Goal: Submit feedback/report problem

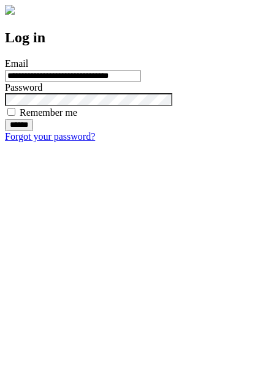
click at [33, 131] on input "******" at bounding box center [19, 125] width 28 height 12
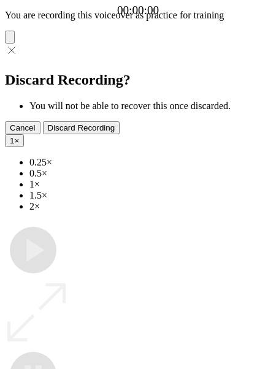
type input "**********"
